Goal: Task Accomplishment & Management: Use online tool/utility

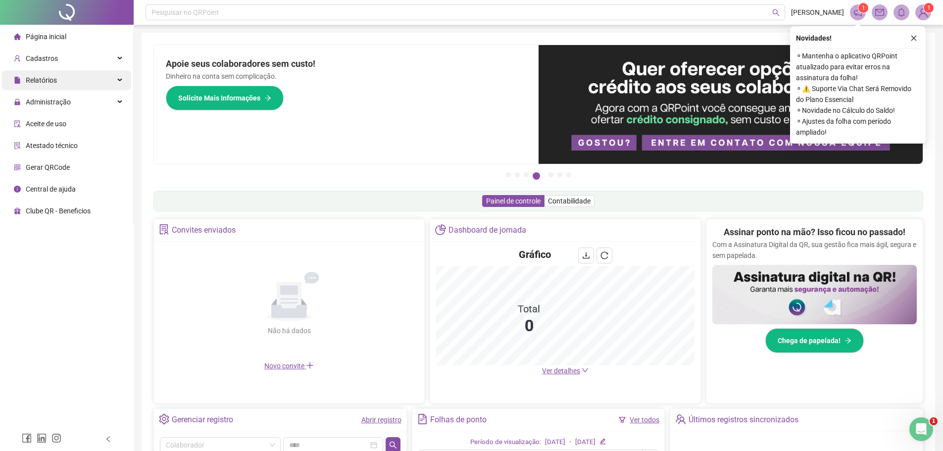
click at [32, 83] on span "Relatórios" at bounding box center [41, 80] width 31 height 8
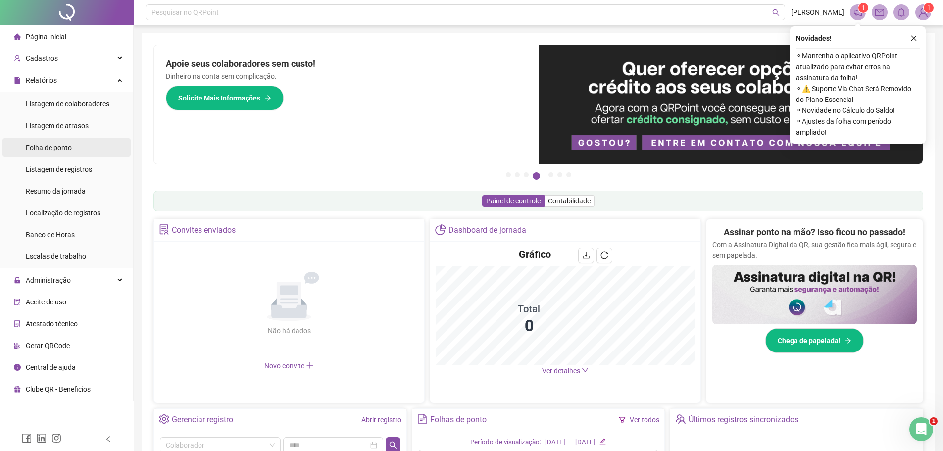
click at [42, 147] on span "Folha de ponto" at bounding box center [49, 147] width 46 height 8
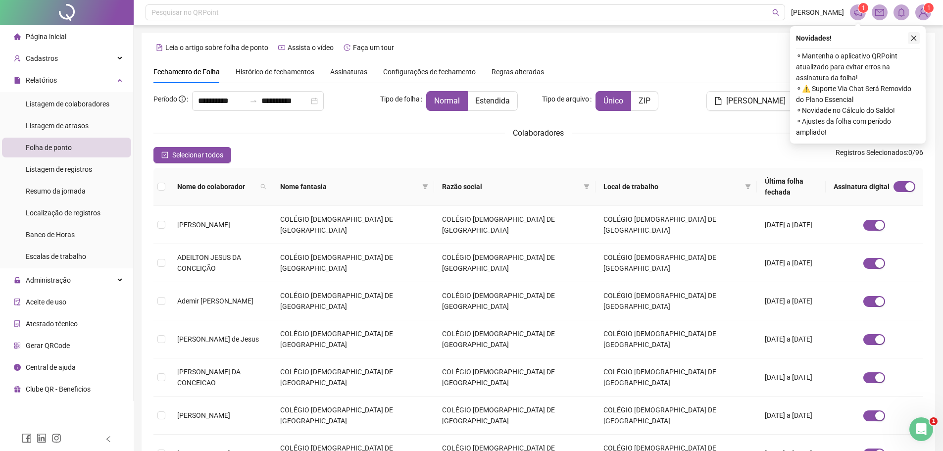
click at [914, 37] on icon "close" at bounding box center [913, 38] width 5 height 5
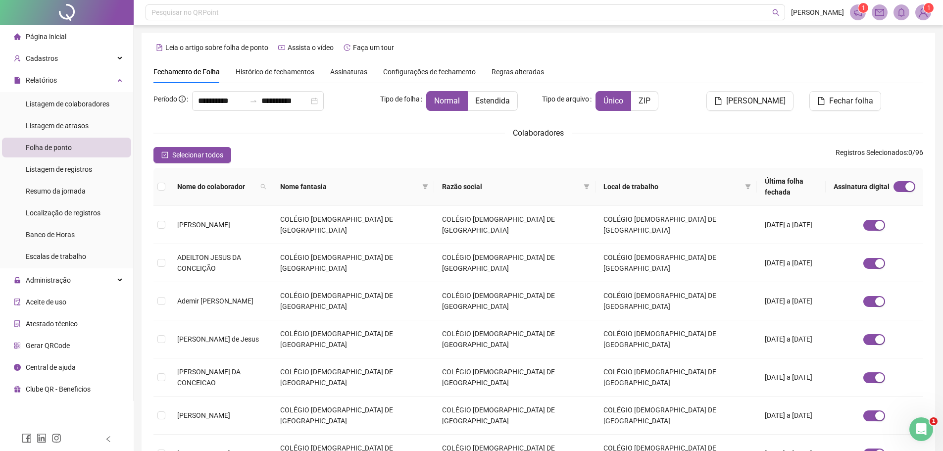
click at [351, 74] on span "Assinaturas" at bounding box center [348, 71] width 37 height 7
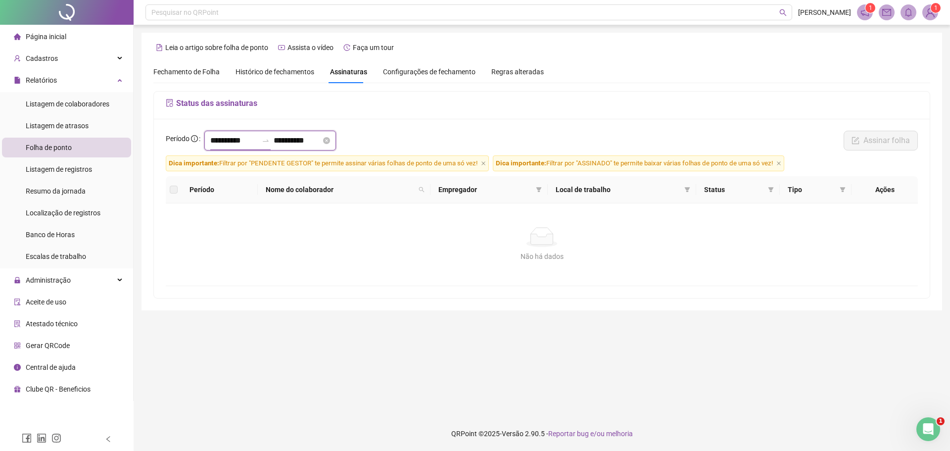
click at [217, 143] on input "**********" at bounding box center [233, 141] width 47 height 12
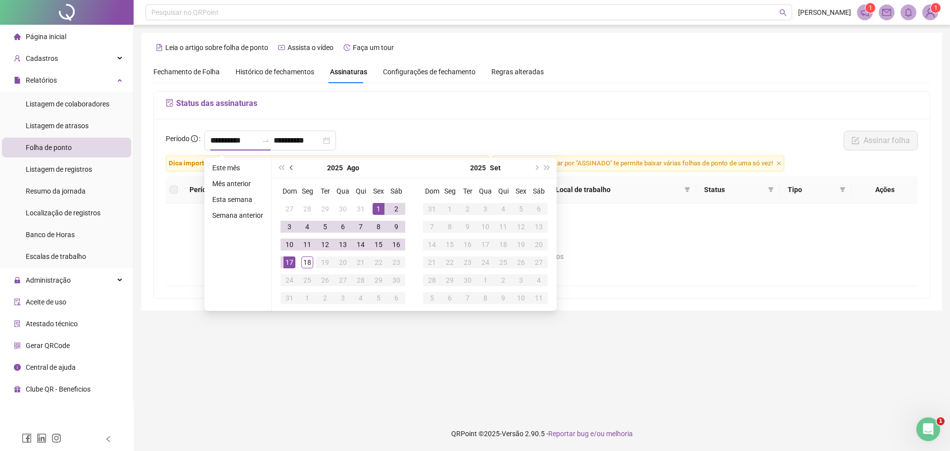
click at [292, 168] on span "prev-year" at bounding box center [292, 167] width 5 height 5
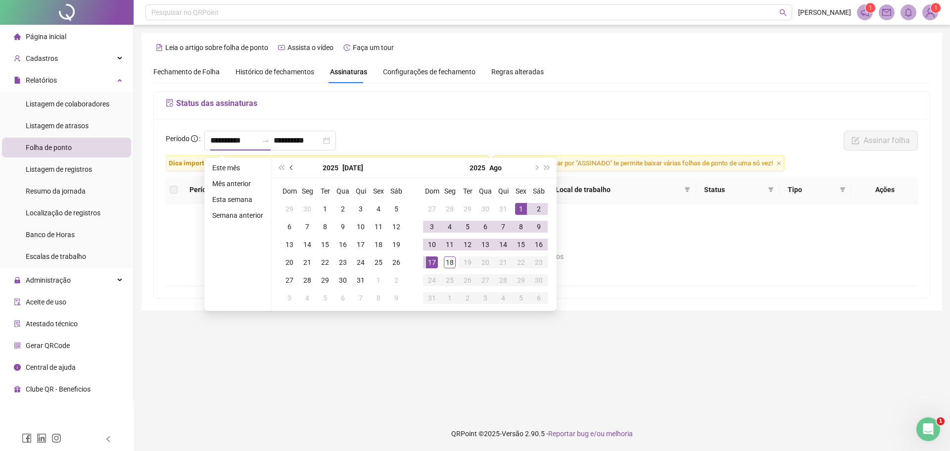
click at [287, 166] on button "prev-year" at bounding box center [291, 168] width 11 height 20
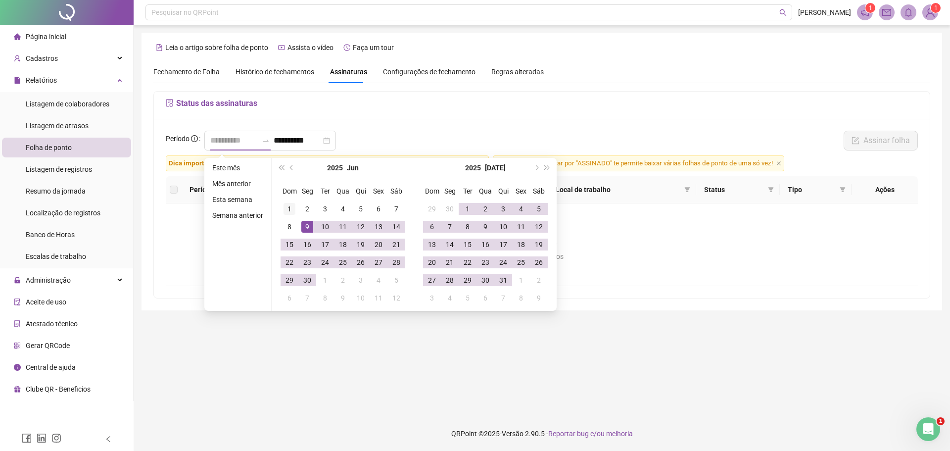
type input "**********"
click at [287, 208] on div "1" at bounding box center [290, 209] width 12 height 12
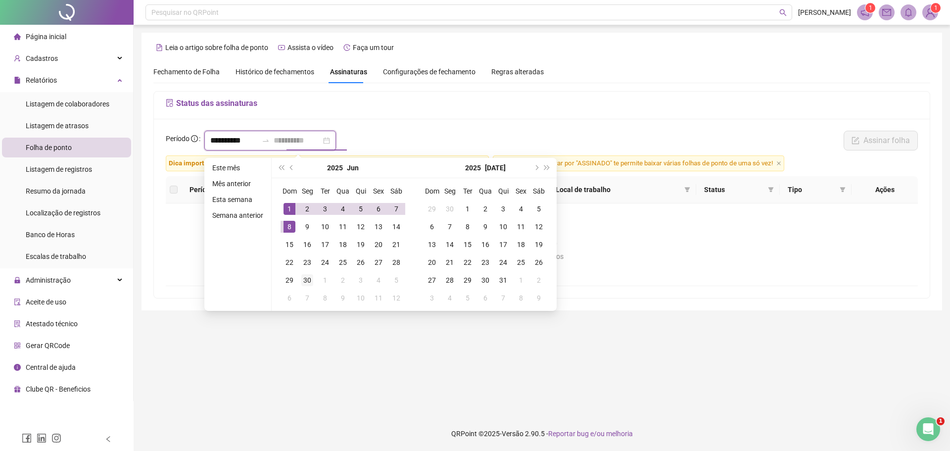
type input "**********"
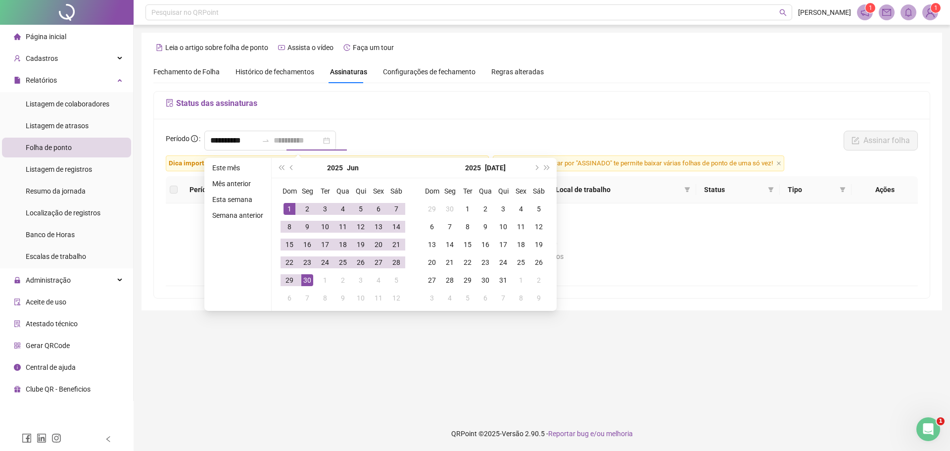
click at [305, 280] on div "30" at bounding box center [307, 280] width 12 height 12
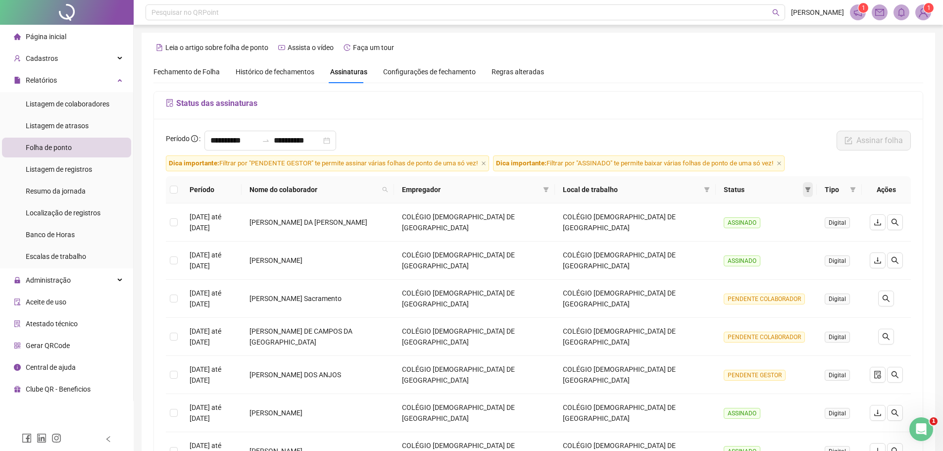
click at [808, 189] on icon "filter" at bounding box center [807, 189] width 5 height 5
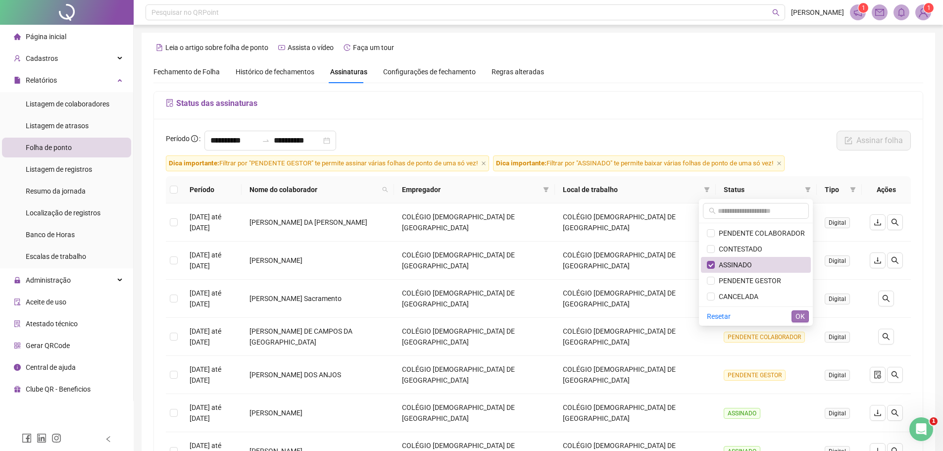
click at [799, 317] on span "OK" at bounding box center [799, 316] width 9 height 11
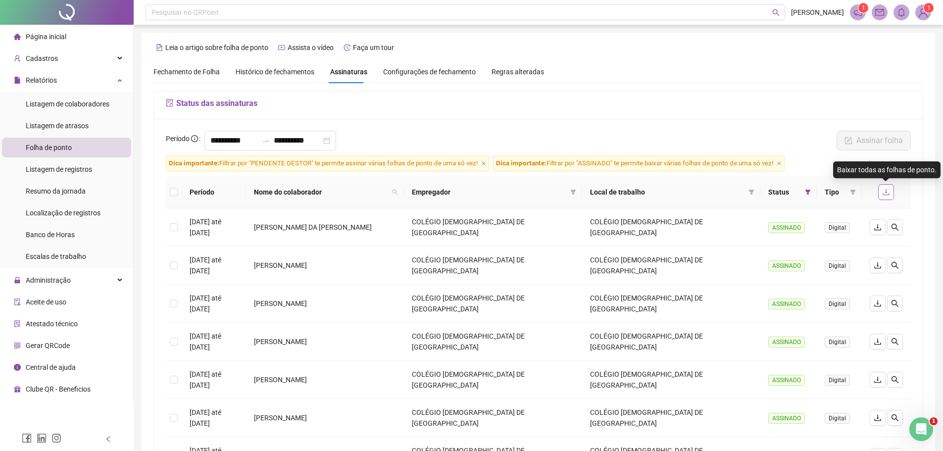
click at [883, 192] on icon "download" at bounding box center [886, 192] width 8 height 8
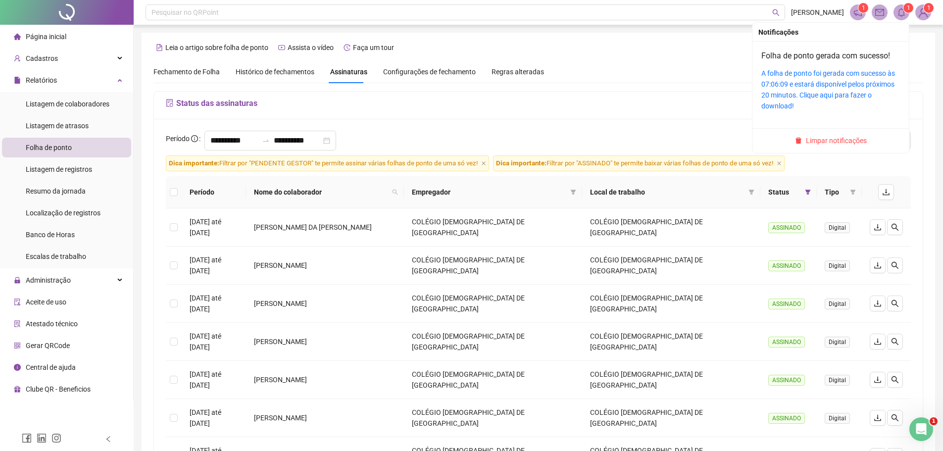
click at [900, 11] on icon "bell" at bounding box center [901, 12] width 9 height 9
click at [837, 82] on link "A folha de ponto foi gerada com sucesso às 07:06:09 e estará disponível pelos p…" at bounding box center [828, 89] width 134 height 41
